Goal: Task Accomplishment & Management: Manage account settings

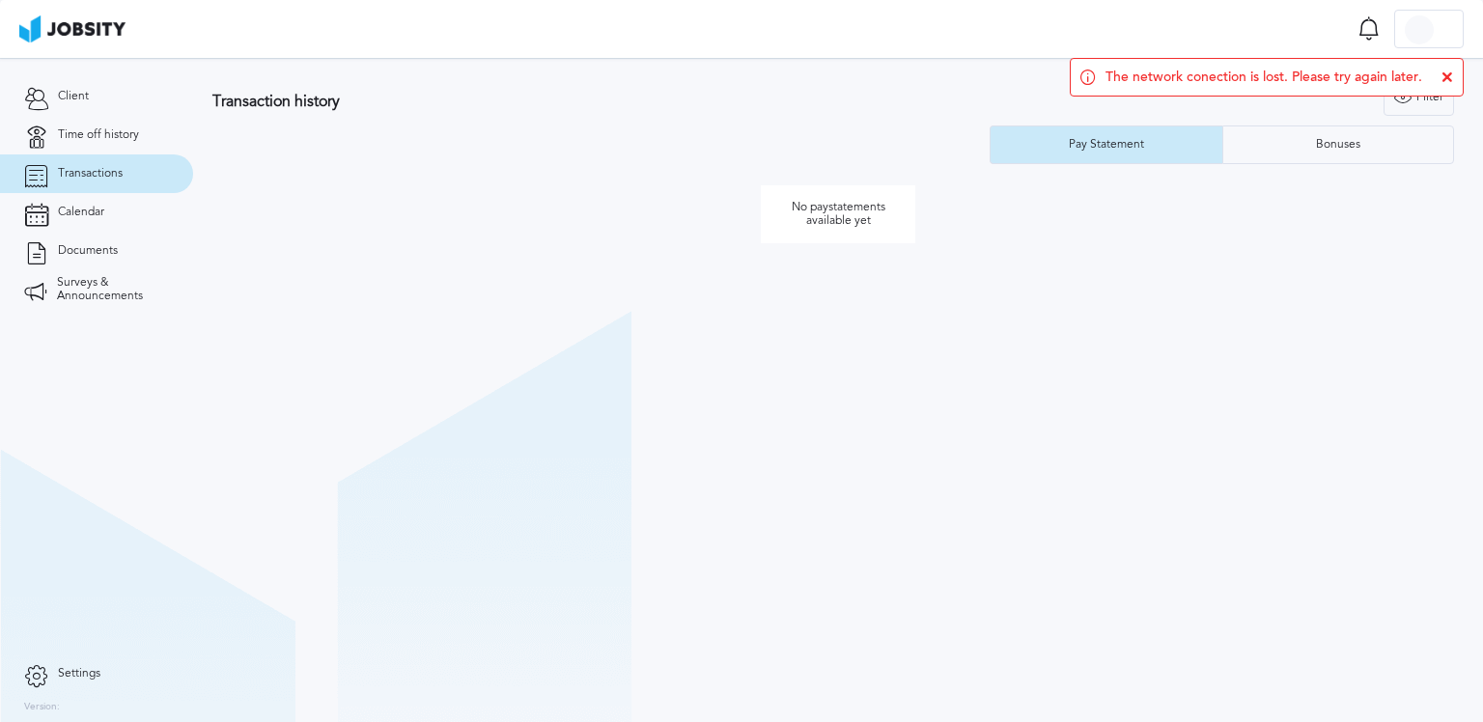
click at [1448, 80] on icon at bounding box center [1447, 77] width 12 height 12
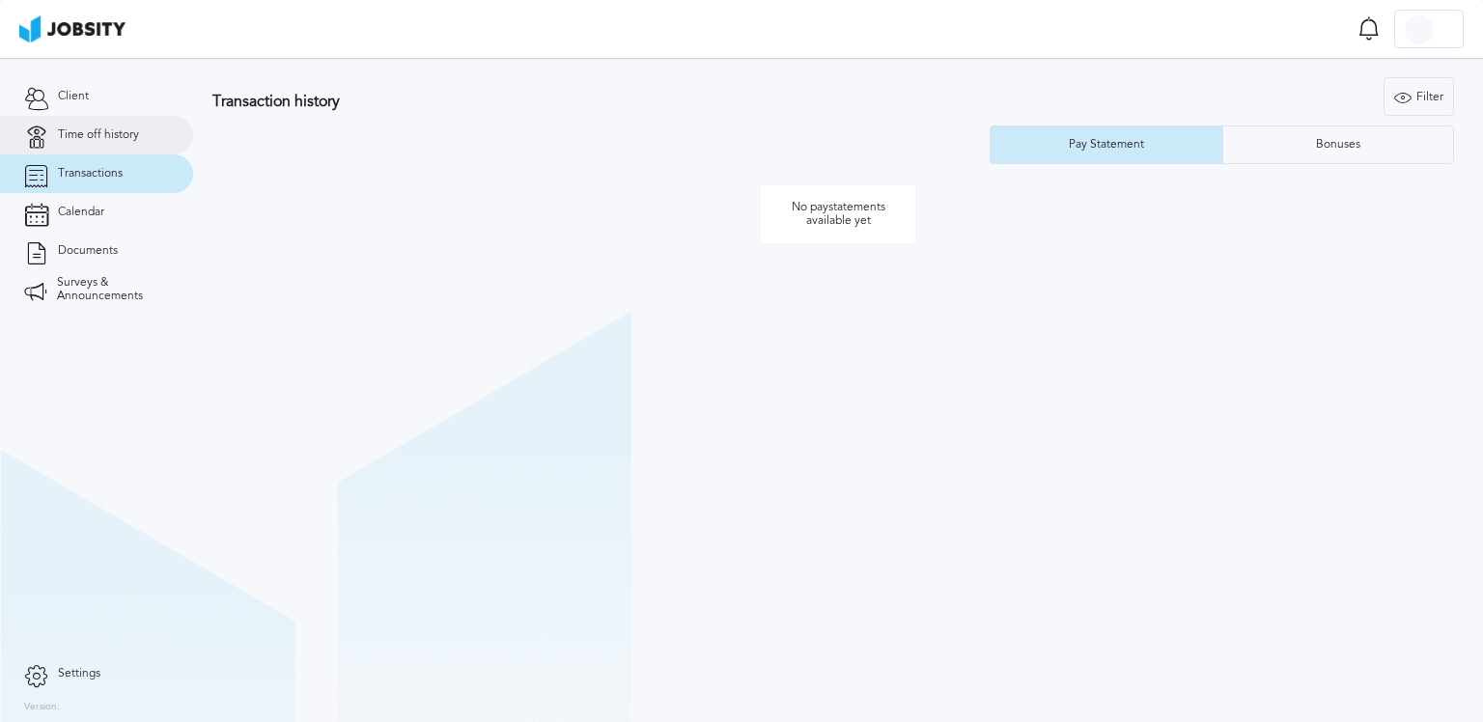
click at [74, 132] on span "Time off history" at bounding box center [98, 135] width 81 height 14
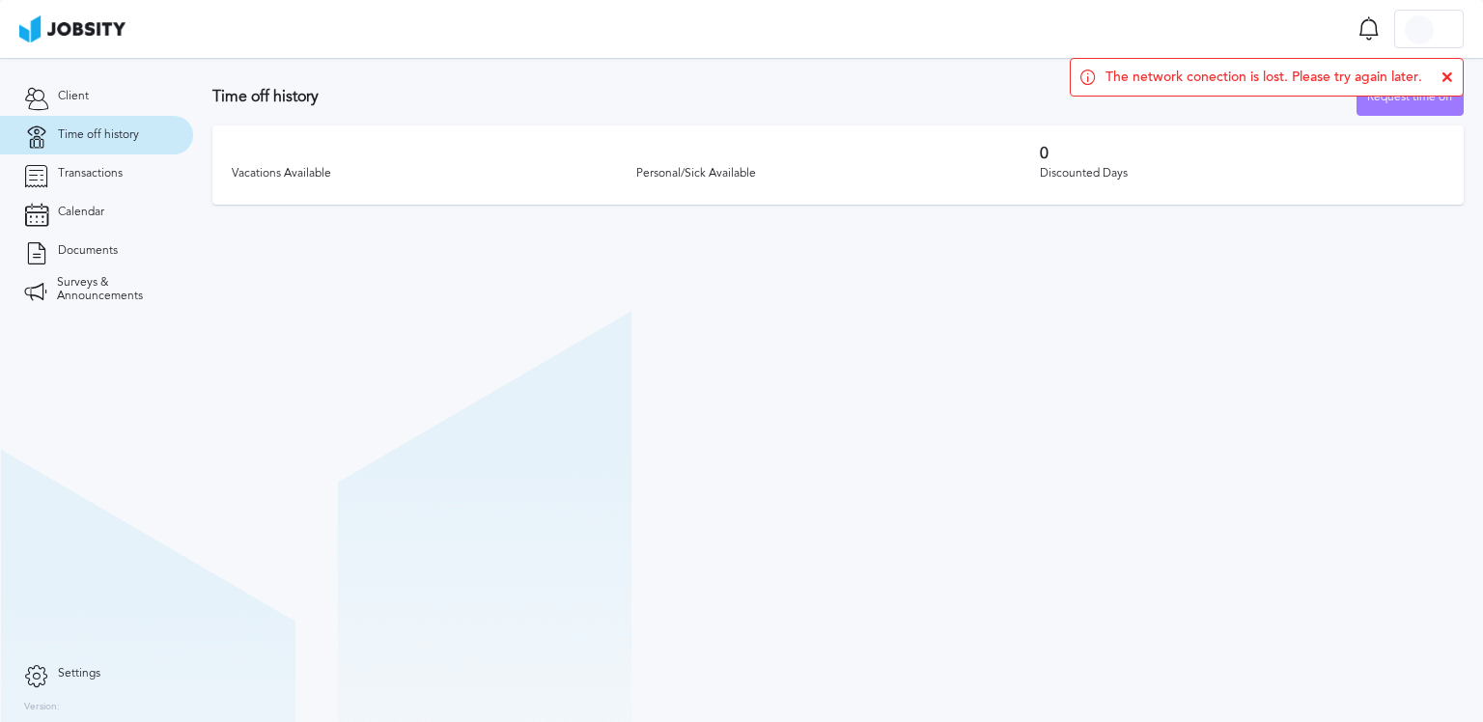
click at [1447, 74] on icon at bounding box center [1447, 77] width 12 height 12
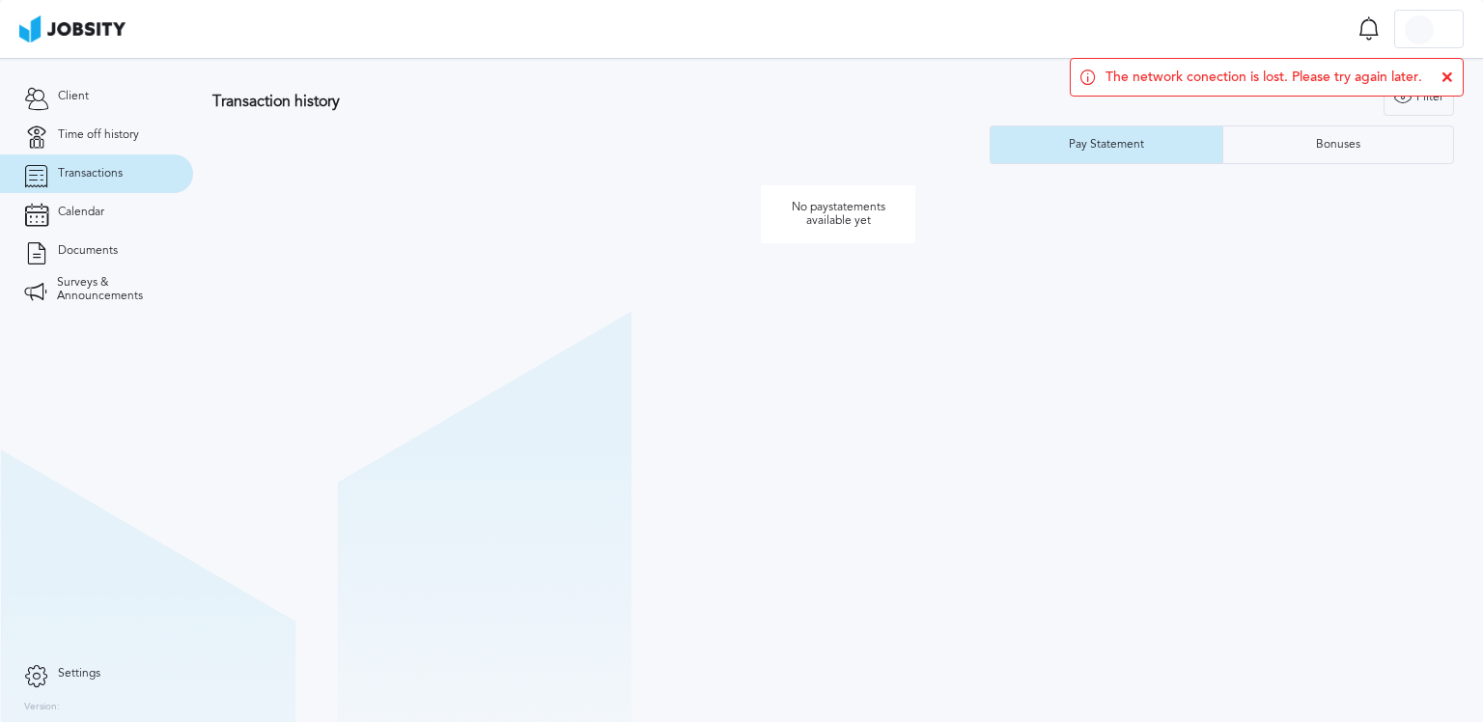
drag, startPoint x: 827, startPoint y: 225, endPoint x: 842, endPoint y: 221, distance: 15.0
click at [827, 225] on p "No paystatements available yet" at bounding box center [838, 214] width 154 height 58
click at [1359, 135] on div "Bonuses" at bounding box center [1338, 144] width 231 height 39
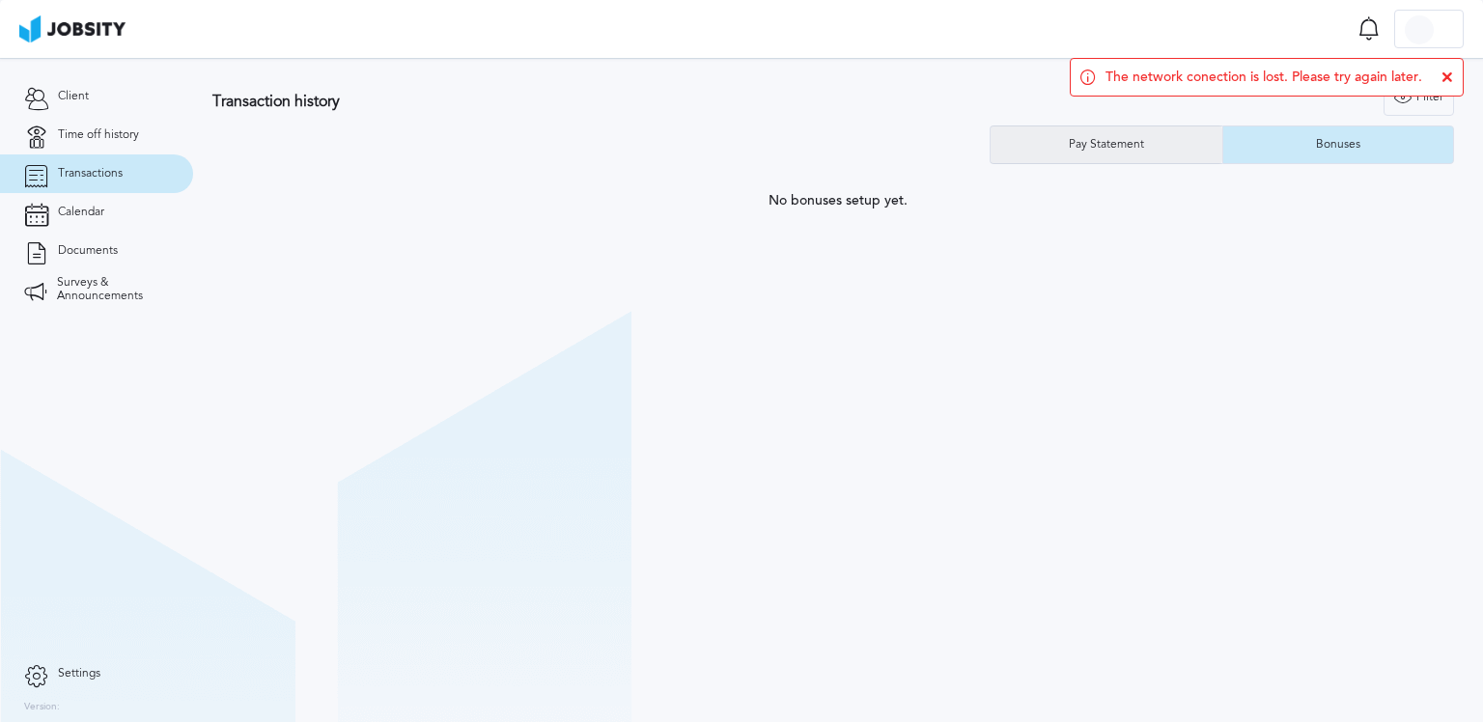
click at [1127, 132] on div "Pay Statement" at bounding box center [1106, 144] width 232 height 39
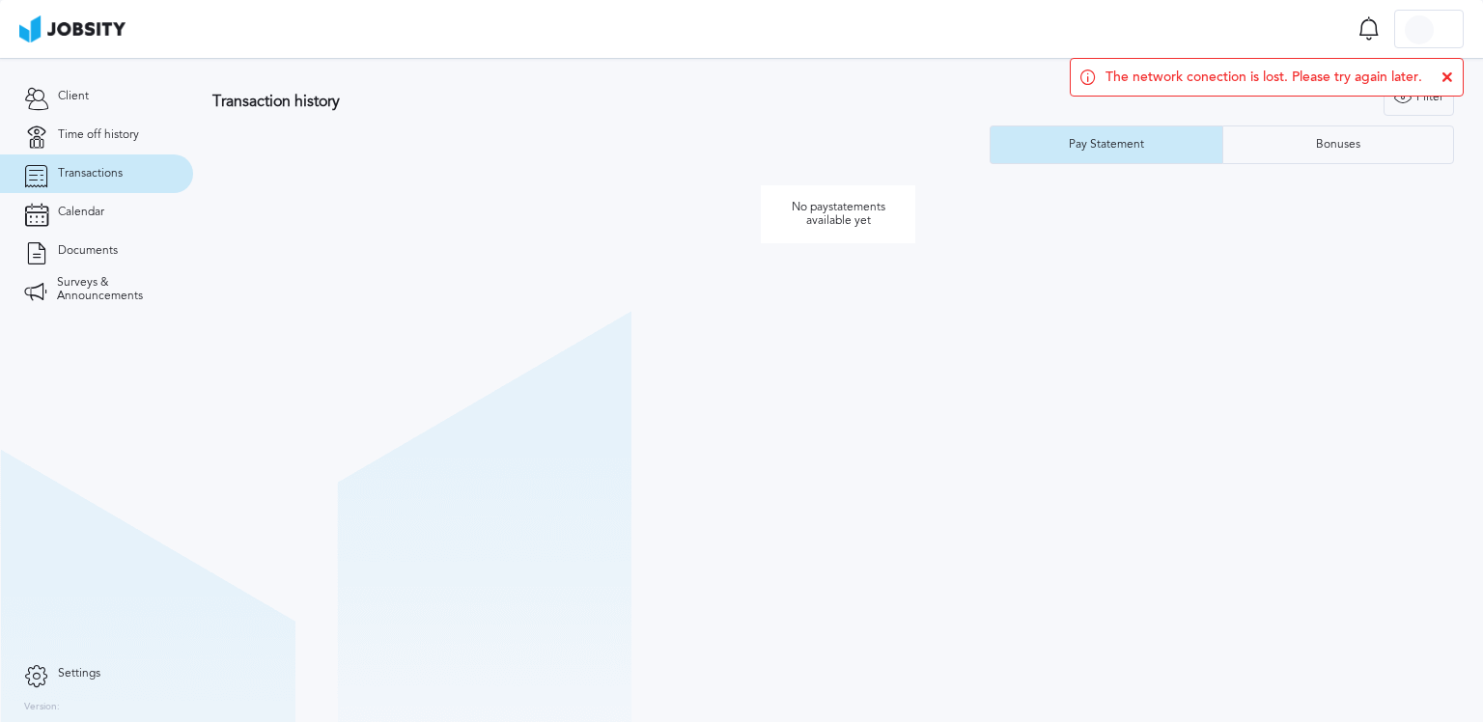
click at [1446, 78] on icon at bounding box center [1447, 77] width 12 height 12
click at [1449, 82] on icon at bounding box center [1447, 77] width 12 height 12
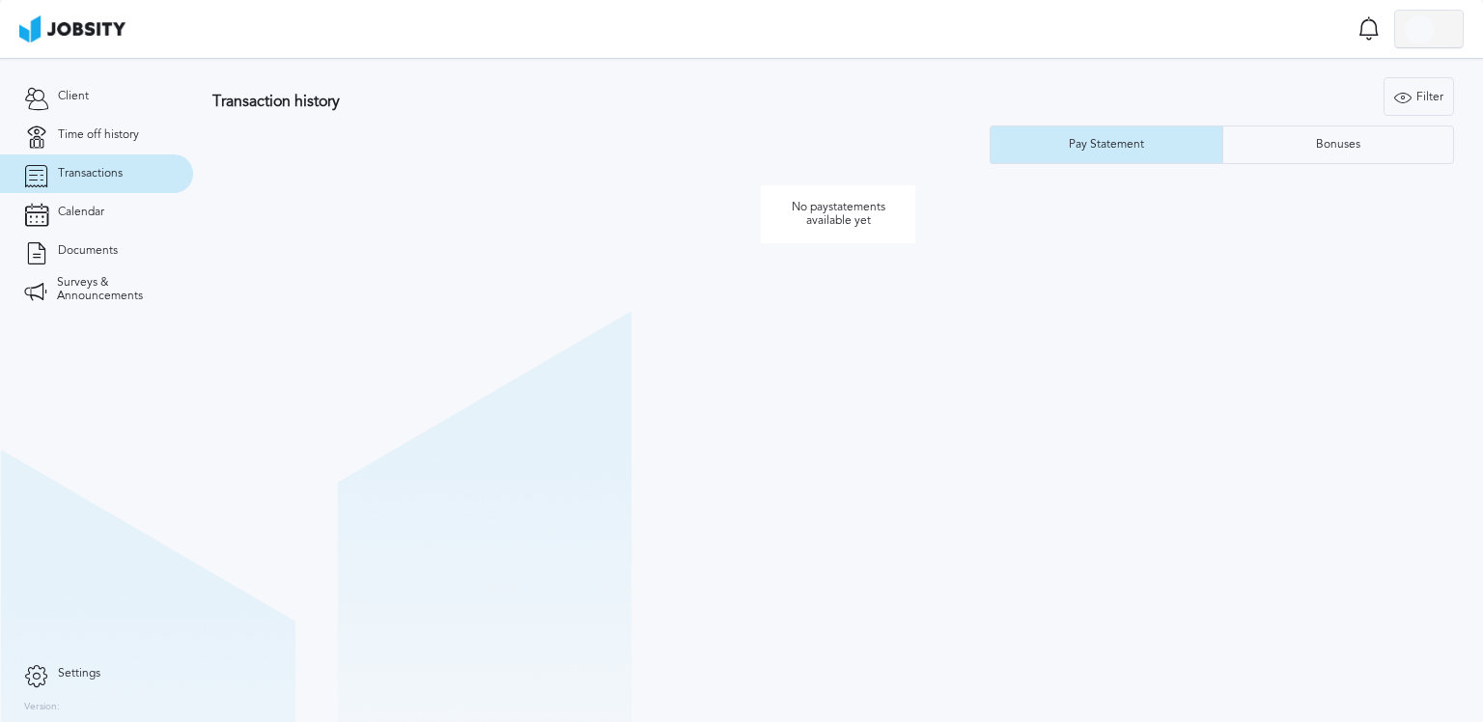
click at [1436, 16] on div at bounding box center [1429, 30] width 68 height 39
click at [1421, 17] on li "Log Out" at bounding box center [1428, 29] width 69 height 39
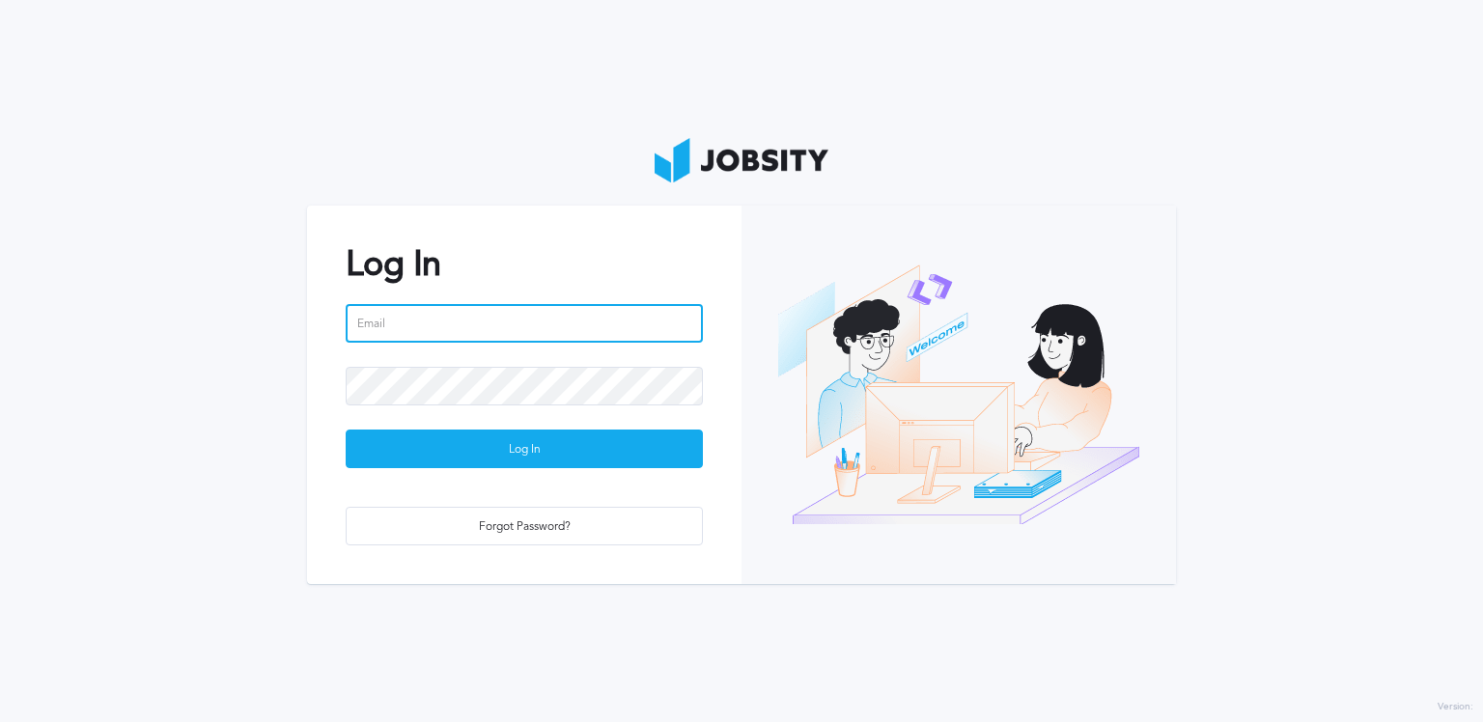
click at [507, 321] on input "email" at bounding box center [524, 323] width 357 height 39
type input "s"
type input "j"
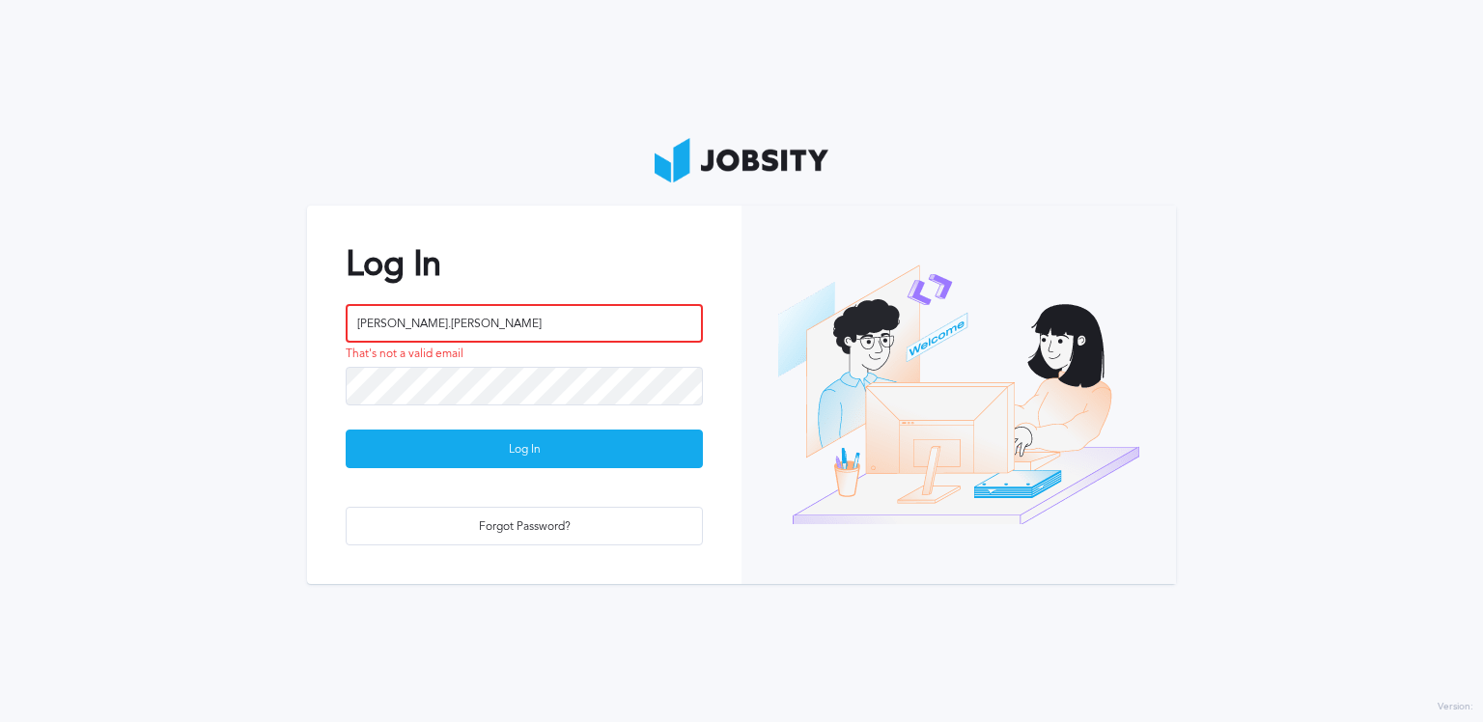
click at [509, 321] on input "[PERSON_NAME].[PERSON_NAME]" at bounding box center [524, 323] width 357 height 39
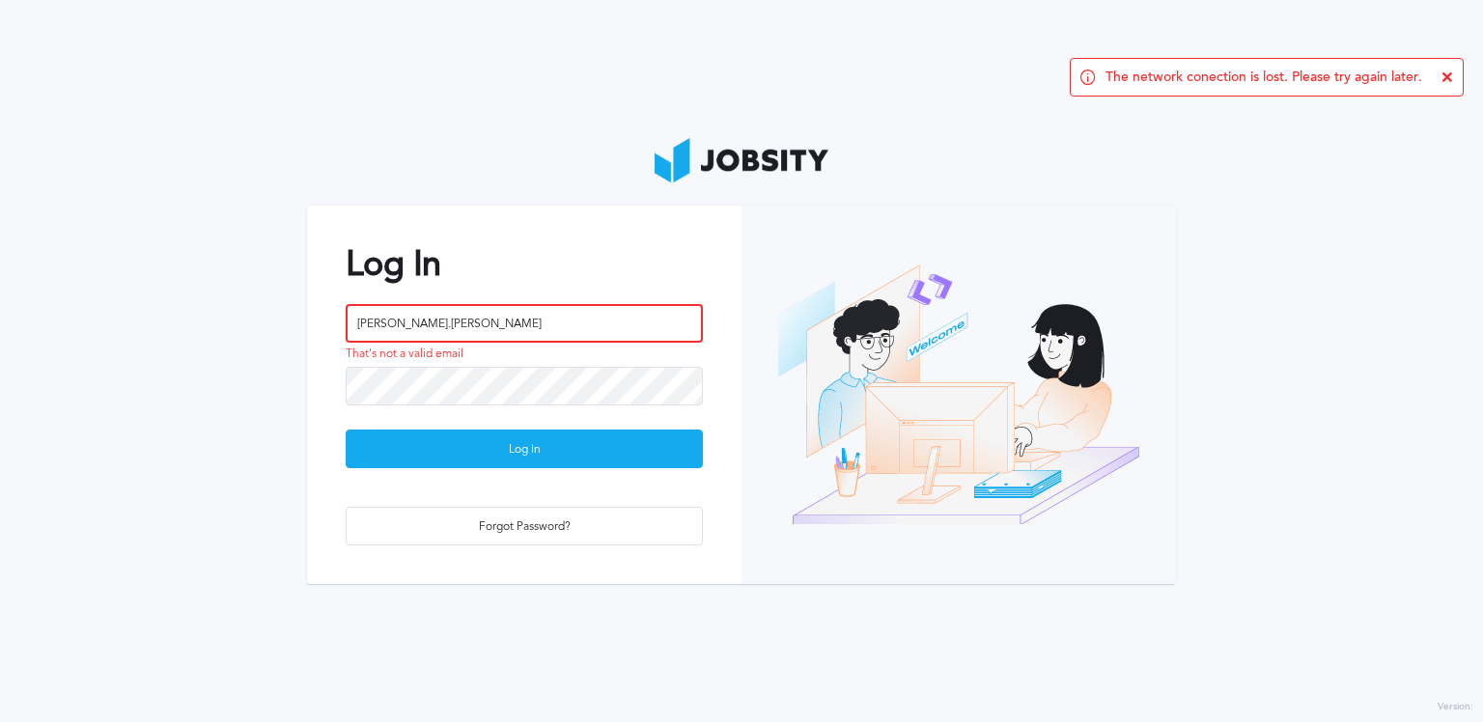
click at [509, 321] on input "[PERSON_NAME].[PERSON_NAME]" at bounding box center [524, 323] width 357 height 39
click at [509, 323] on input "[PERSON_NAME].[PERSON_NAME]" at bounding box center [524, 323] width 357 height 39
type input "[PERSON_NAME][EMAIL_ADDRESS][PERSON_NAME][DOMAIN_NAME]"
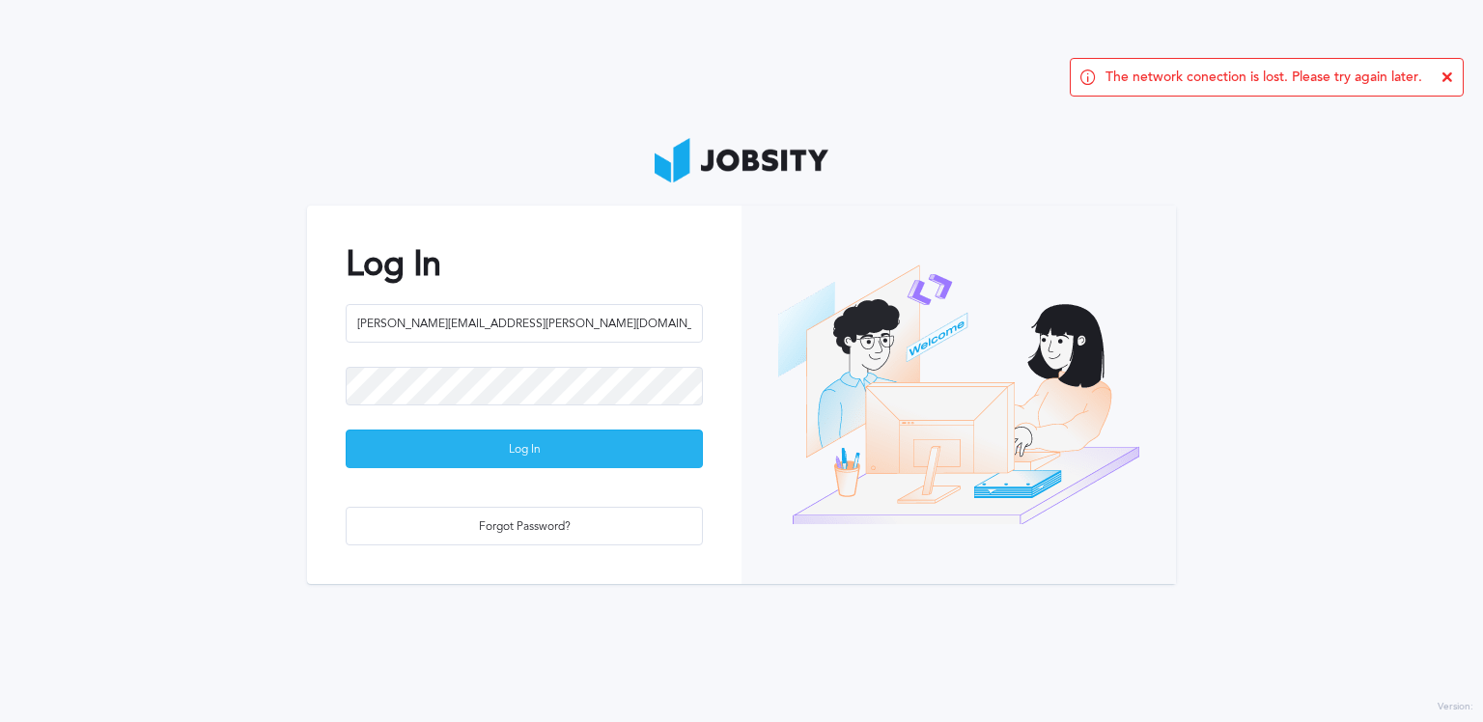
click at [522, 450] on div "Log In" at bounding box center [524, 450] width 355 height 39
click at [517, 444] on div "Log In" at bounding box center [524, 450] width 355 height 39
click at [1444, 76] on icon at bounding box center [1447, 77] width 12 height 12
